Goal: Navigation & Orientation: Find specific page/section

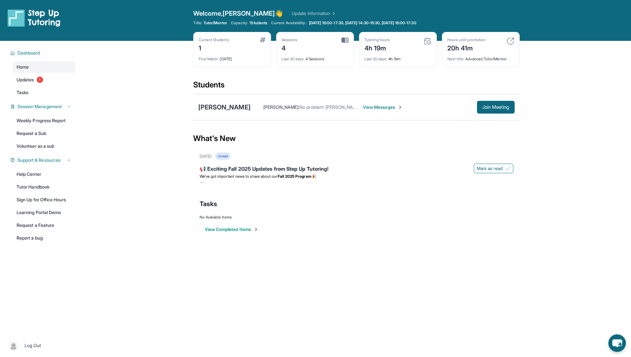
scroll to position [1, 0]
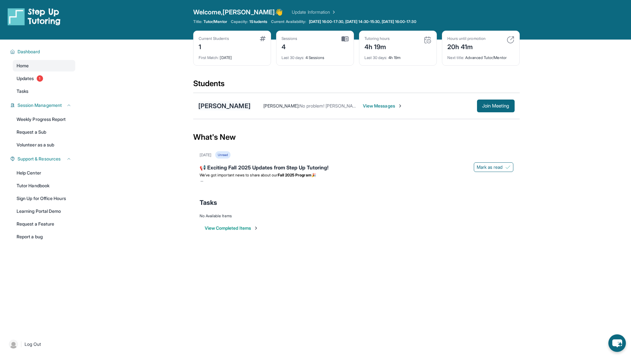
click at [220, 105] on div "[PERSON_NAME]" at bounding box center [224, 105] width 52 height 9
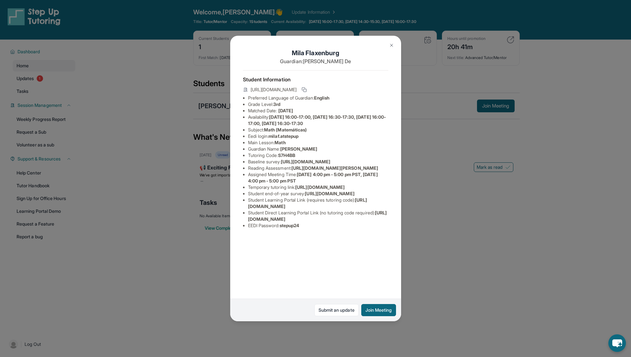
scroll to position [41, 0]
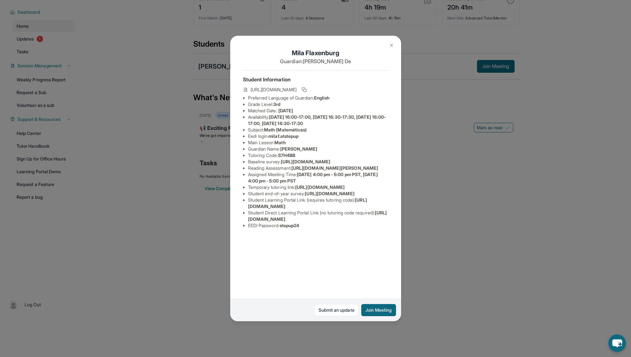
click at [389, 46] on img at bounding box center [391, 45] width 5 height 5
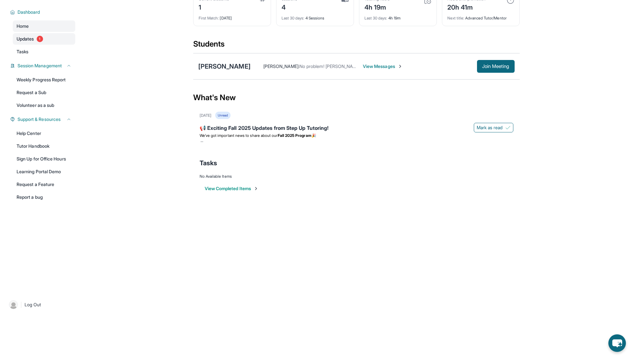
click at [46, 44] on link "Updates 1" at bounding box center [44, 38] width 63 height 11
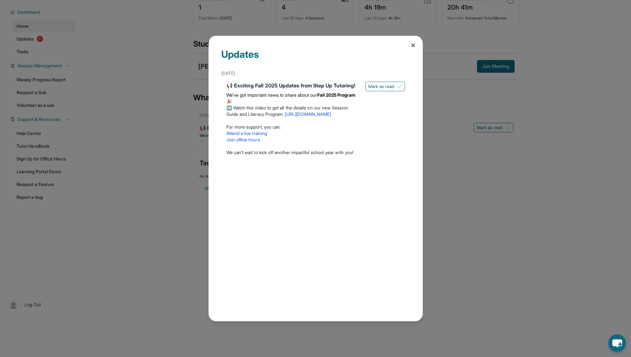
click at [412, 44] on icon at bounding box center [413, 45] width 3 height 3
